Goal: Information Seeking & Learning: Learn about a topic

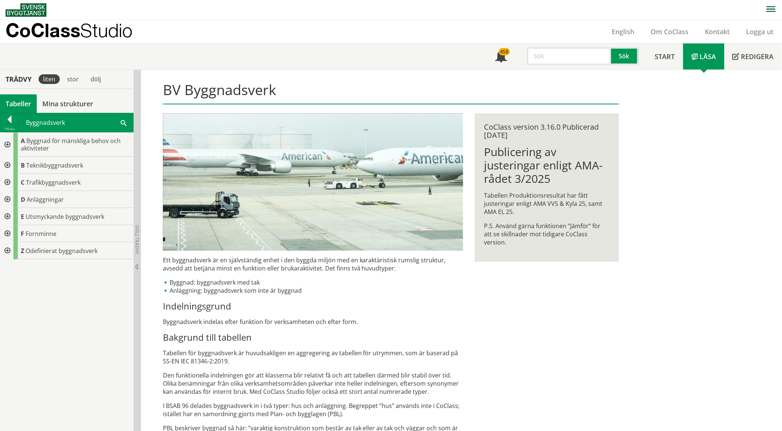
click at [4, 117] on div at bounding box center [9, 120] width 19 height 10
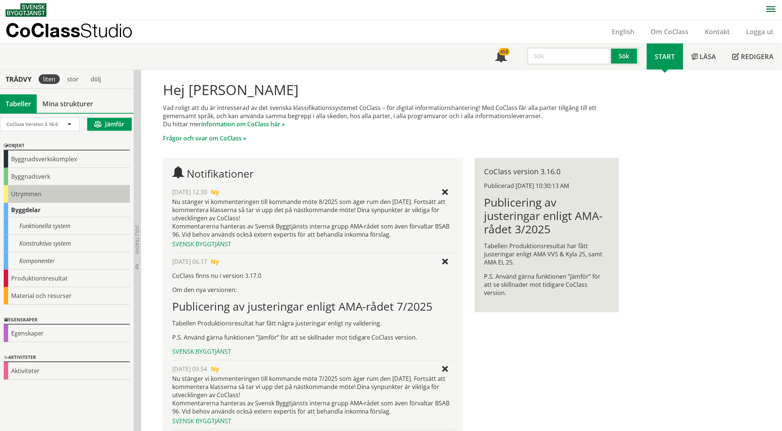
click at [38, 187] on div "Utrymmen" at bounding box center [67, 193] width 126 height 17
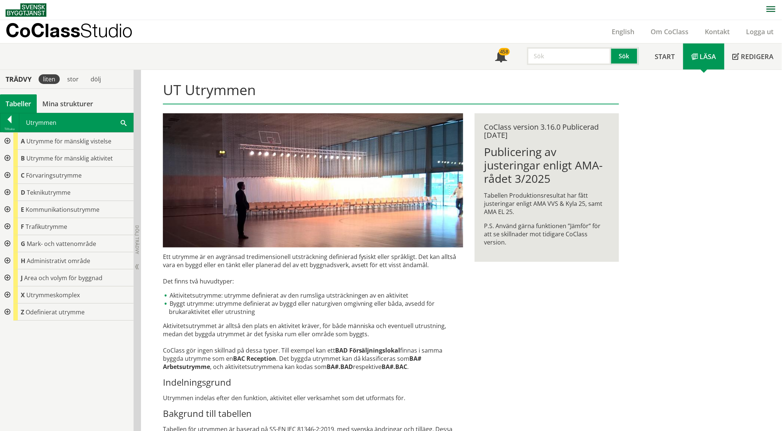
click at [10, 173] on div at bounding box center [6, 175] width 13 height 17
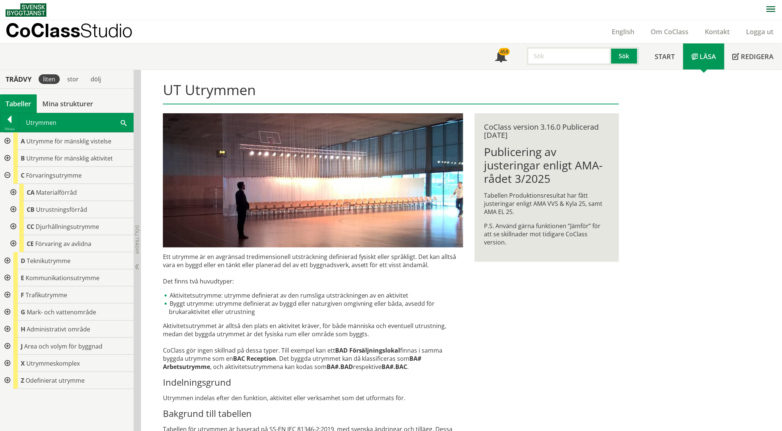
click at [12, 194] on div at bounding box center [12, 192] width 13 height 17
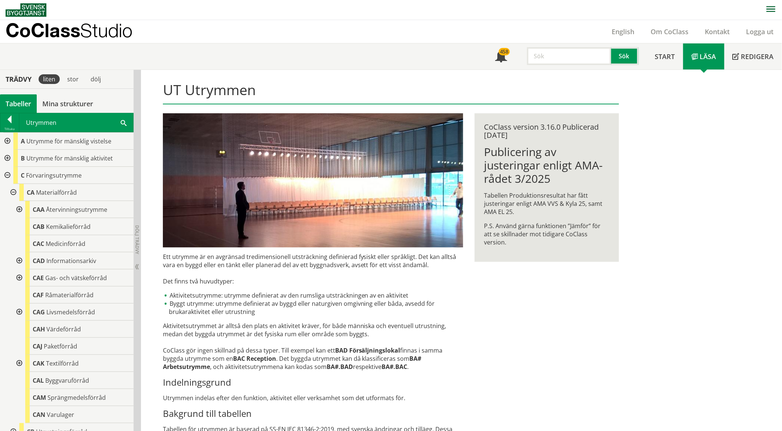
click at [16, 362] on div at bounding box center [18, 363] width 13 height 17
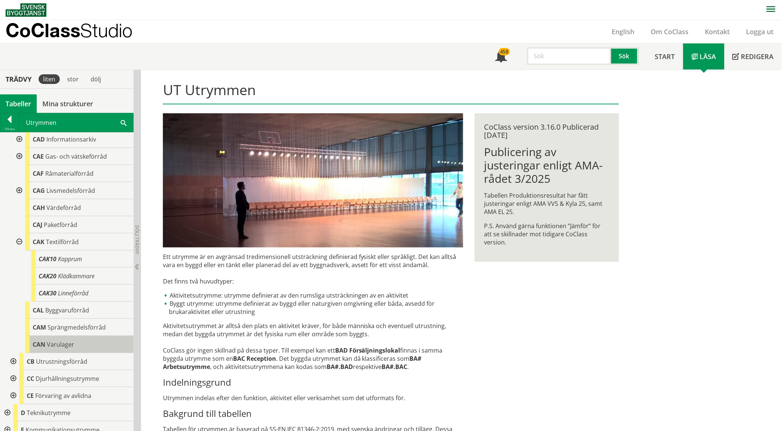
scroll to position [124, 0]
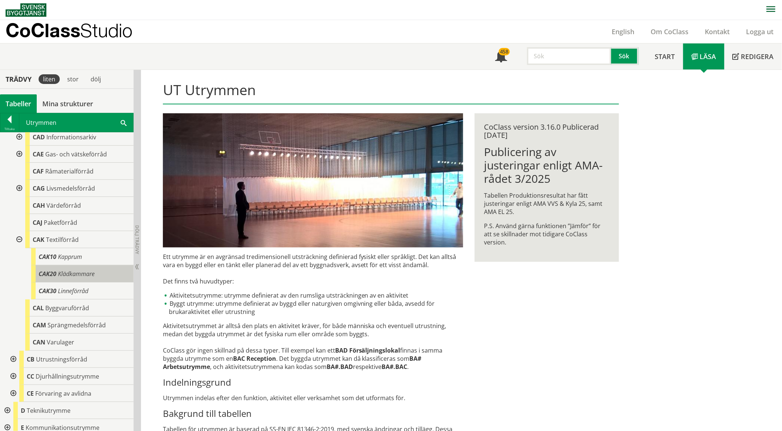
click at [71, 272] on span "Klädkammare" at bounding box center [76, 274] width 37 height 8
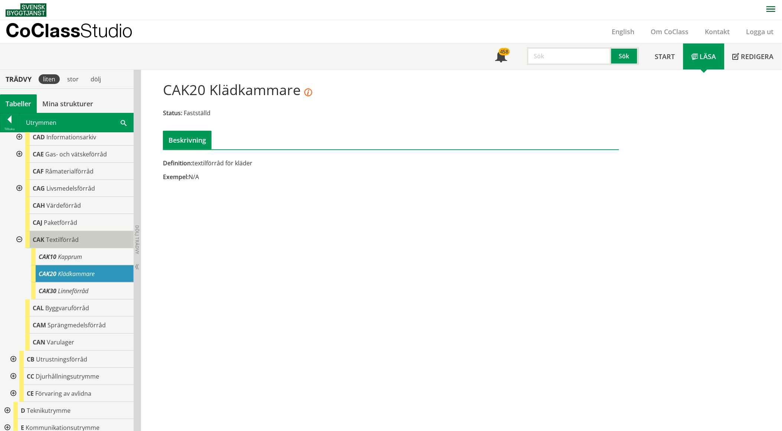
click at [61, 239] on span "Textilförråd" at bounding box center [62, 239] width 33 height 8
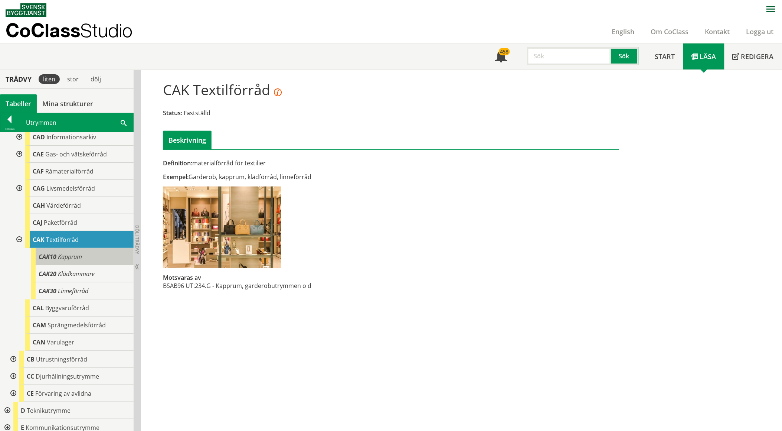
click at [72, 256] on span "Kapprum" at bounding box center [70, 256] width 24 height 8
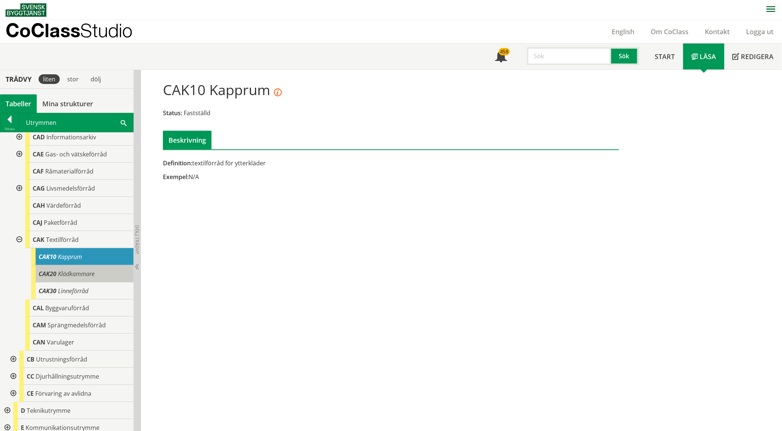
click at [70, 275] on span "Klädkammare" at bounding box center [76, 274] width 37 height 8
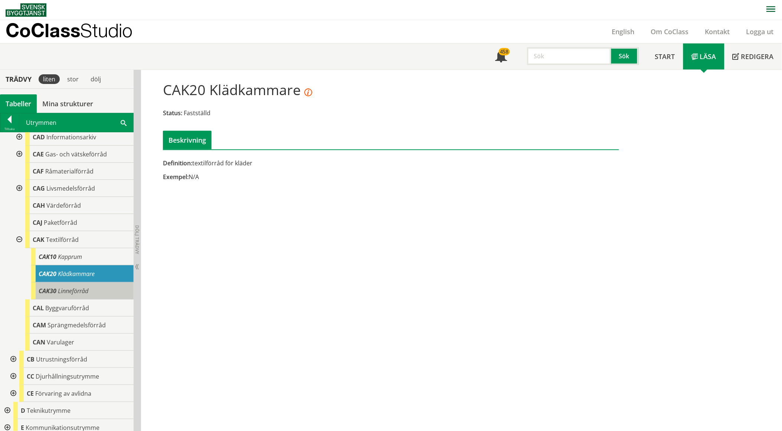
click at [67, 291] on span "Linneförråd" at bounding box center [73, 291] width 30 height 8
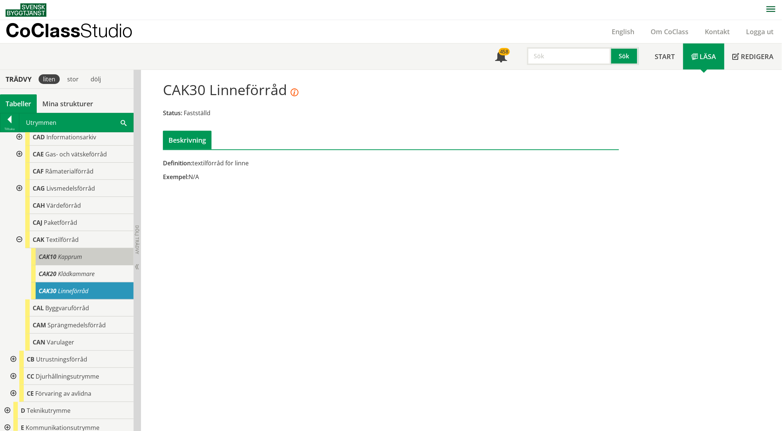
click at [69, 249] on div "CAK10 Kapprum" at bounding box center [82, 256] width 102 height 17
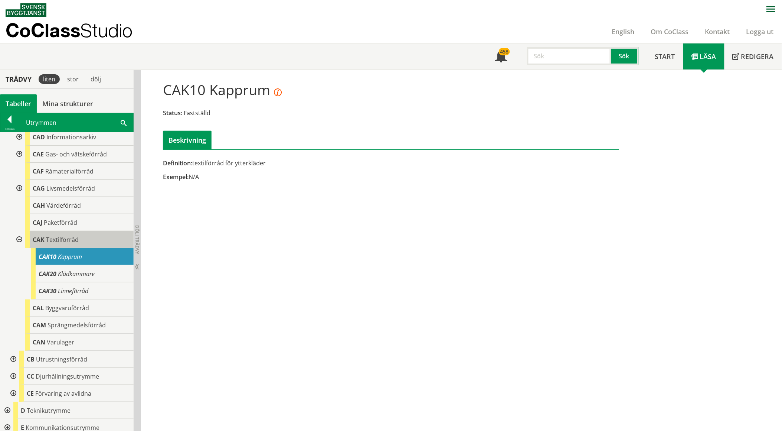
click at [68, 242] on span "Textilförråd" at bounding box center [62, 239] width 33 height 8
click at [65, 234] on div "CAK Textilförråd" at bounding box center [79, 239] width 108 height 17
